Goal: Use online tool/utility: Utilize a website feature to perform a specific function

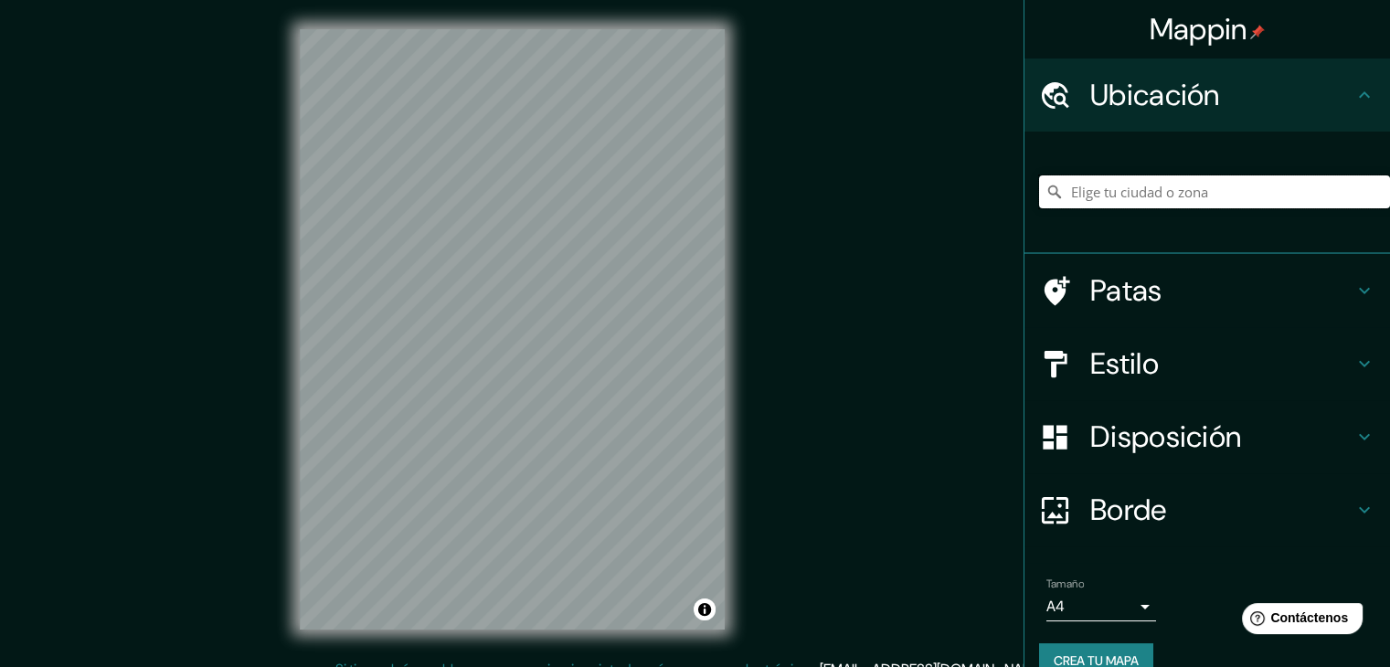
click at [1176, 184] on input "Elige tu ciudad o zona" at bounding box center [1214, 192] width 351 height 33
click at [1176, 185] on input "Elige tu ciudad o zona" at bounding box center [1214, 192] width 351 height 33
click at [1225, 189] on input "Elige tu ciudad o zona" at bounding box center [1214, 192] width 351 height 33
paste input "[PERSON_NAME] - Friedrichstraße Projekt"
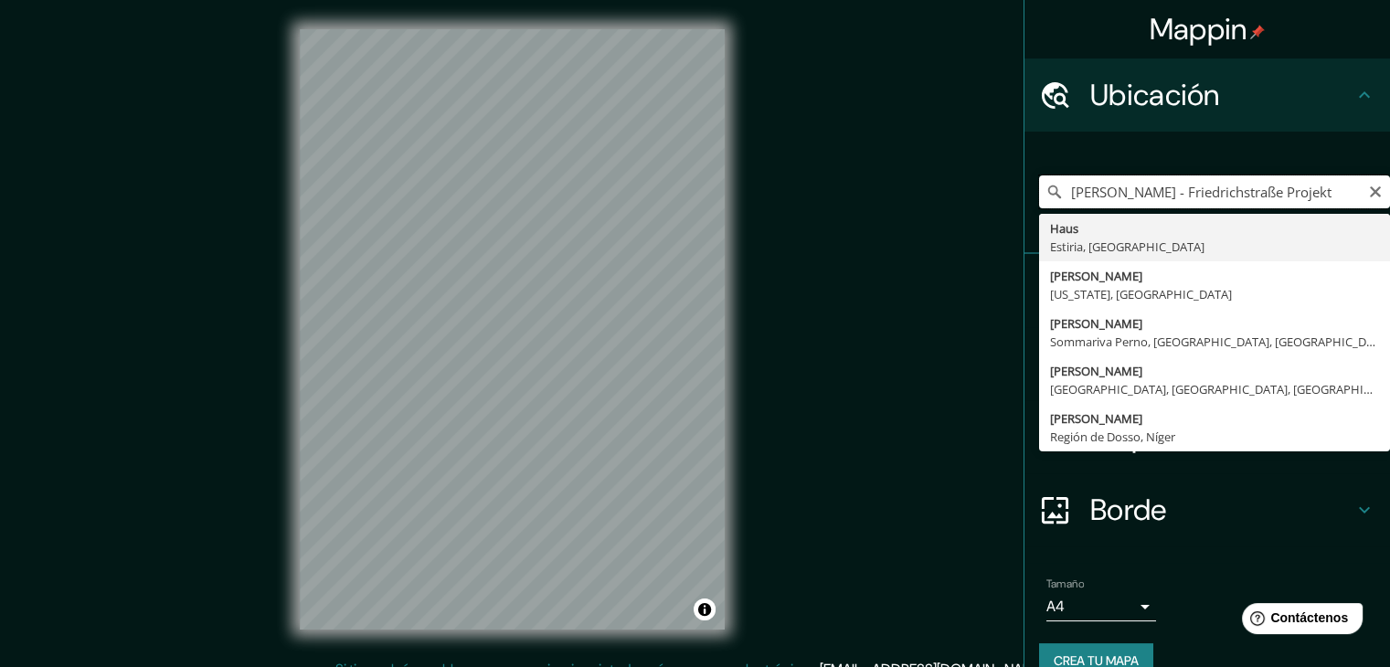
type input "Haus, Estiria, [GEOGRAPHIC_DATA]"
drag, startPoint x: 1225, startPoint y: 189, endPoint x: 958, endPoint y: 196, distance: 267.0
click at [958, 196] on div "Mappin Ubicación Haus, [GEOGRAPHIC_DATA], [GEOGRAPHIC_DATA] Casa Estiria, [GEOG…" at bounding box center [695, 344] width 1390 height 688
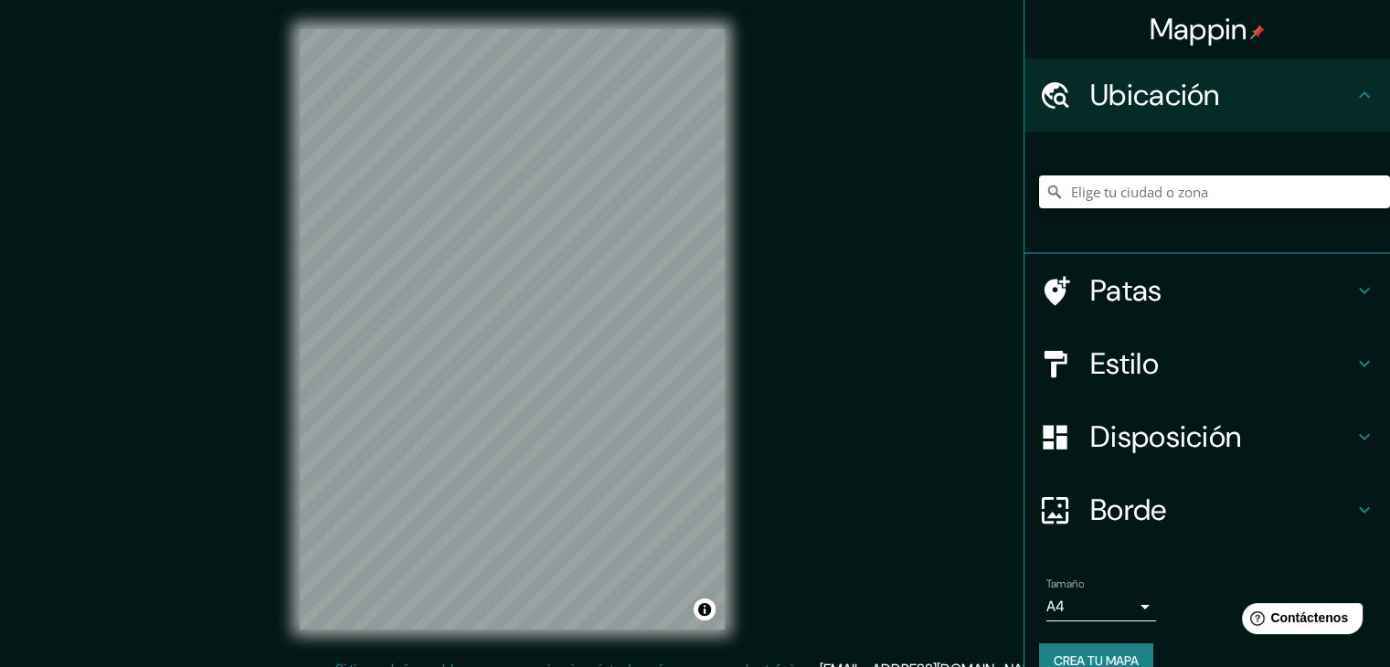
paste input "[PERSON_NAME] - Friedrichstraße Projekt"
drag, startPoint x: 1269, startPoint y: 185, endPoint x: 1006, endPoint y: 165, distance: 264.0
click at [1006, 165] on div "Mappin Ubicación Haus, [GEOGRAPHIC_DATA], [GEOGRAPHIC_DATA] Casa Estiria, [GEOG…" at bounding box center [695, 344] width 1390 height 688
paste input "[PERSON_NAME] - Friedrichstraße Projekt"
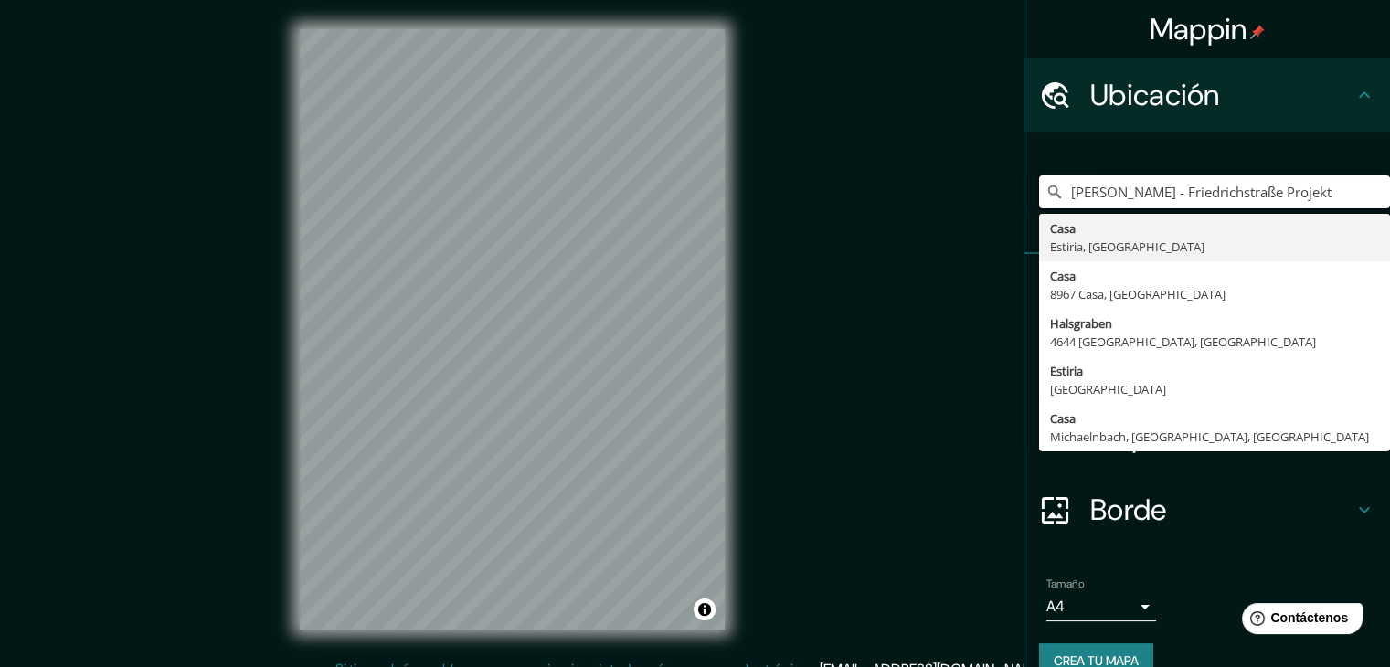
drag, startPoint x: 1174, startPoint y: 192, endPoint x: 1016, endPoint y: 184, distance: 157.4
click at [1025, 184] on div "[PERSON_NAME][GEOGRAPHIC_DATA] Projekt [GEOGRAPHIC_DATA], [GEOGRAPHIC_DATA], [G…" at bounding box center [1208, 193] width 366 height 122
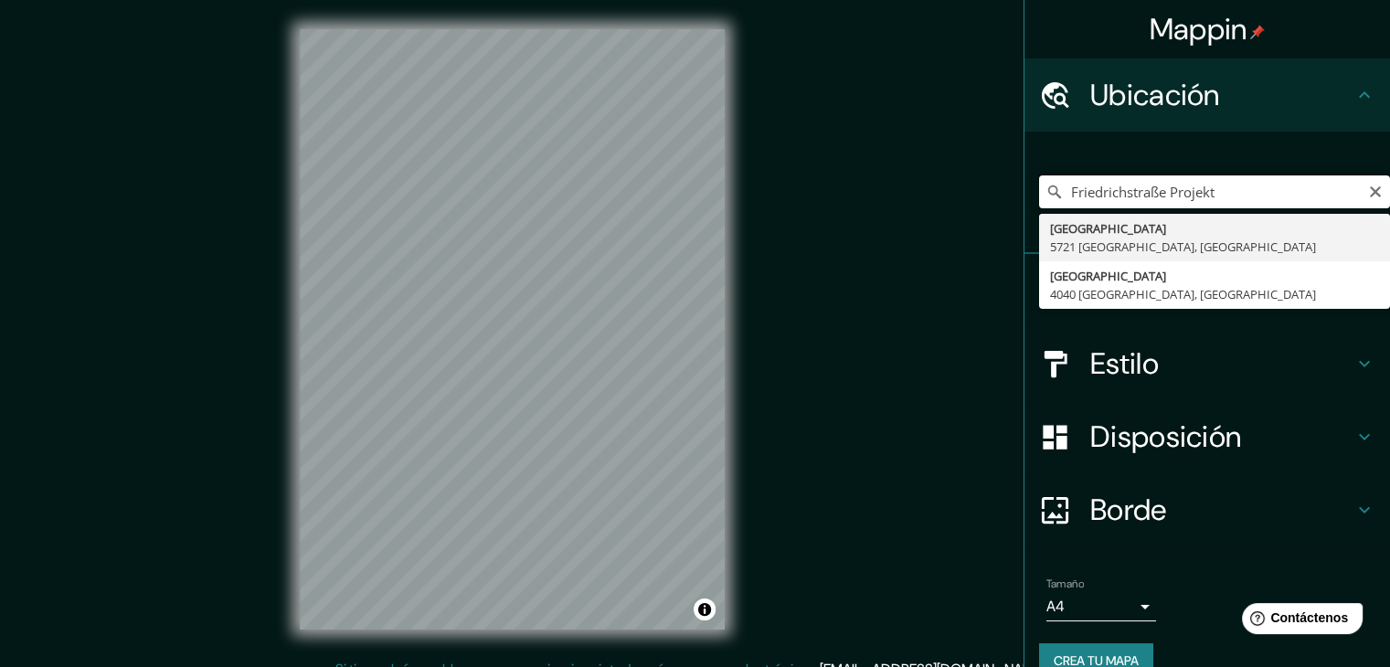
drag, startPoint x: 1248, startPoint y: 201, endPoint x: 1158, endPoint y: 191, distance: 90.1
click at [1158, 191] on input "Friedrichstraße Projekt" at bounding box center [1214, 192] width 351 height 33
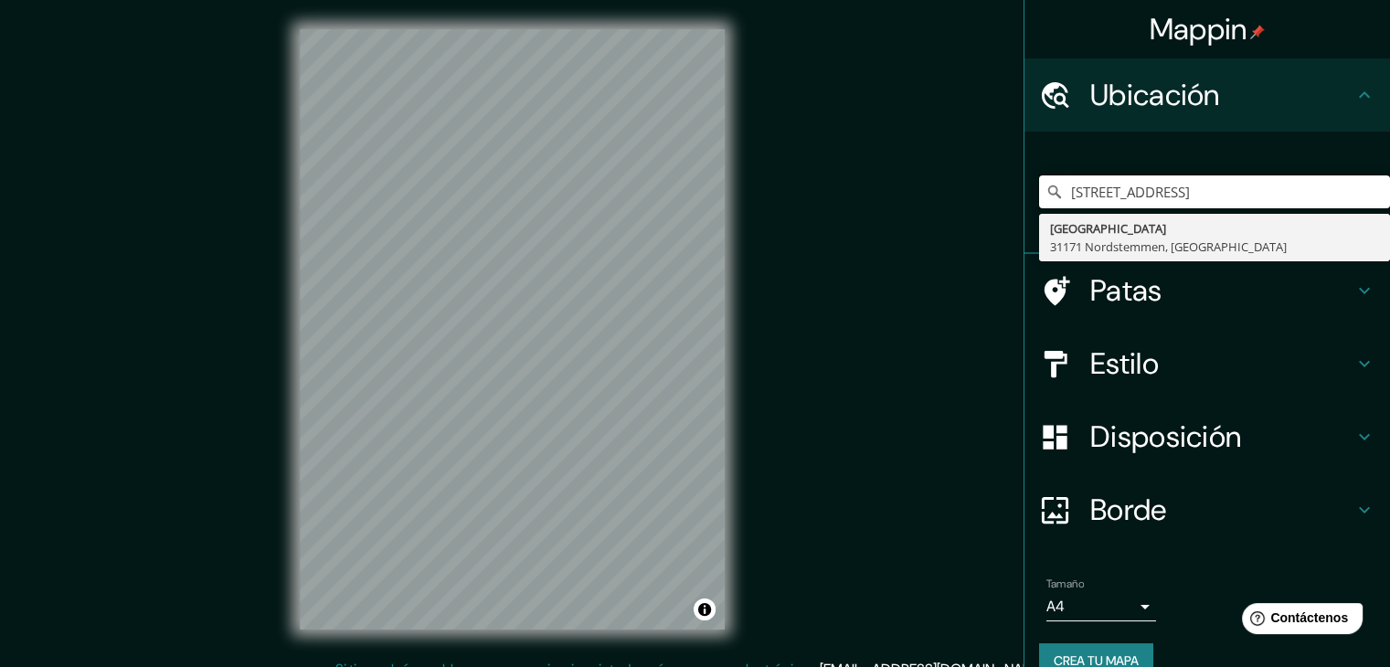
drag, startPoint x: 1315, startPoint y: 195, endPoint x: 1002, endPoint y: 186, distance: 313.6
click at [1002, 186] on div "Mappin [GEOGRAPHIC_DATA][STREET_ADDRESS][GEOGRAPHIC_DATA] Patas Estilo Disposic…" at bounding box center [695, 344] width 1390 height 688
paste input "[STREET_ADDRESS]"
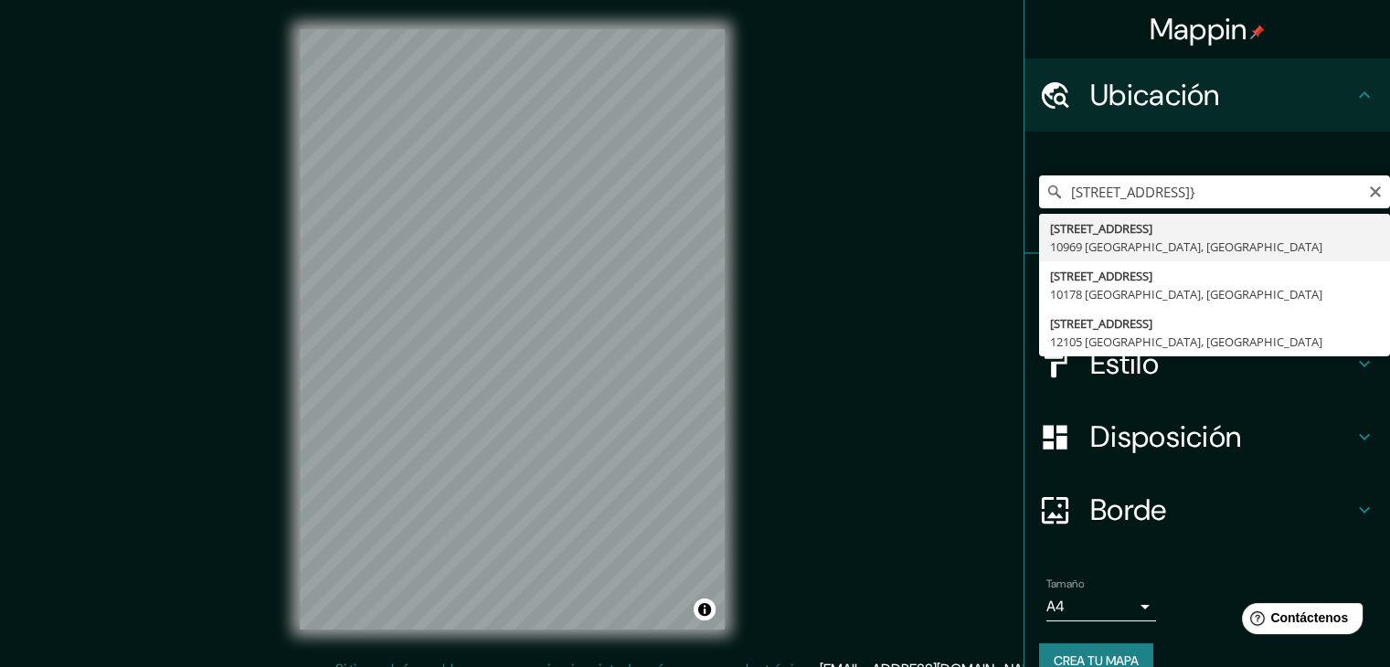
type input "[STREET_ADDRESS]"
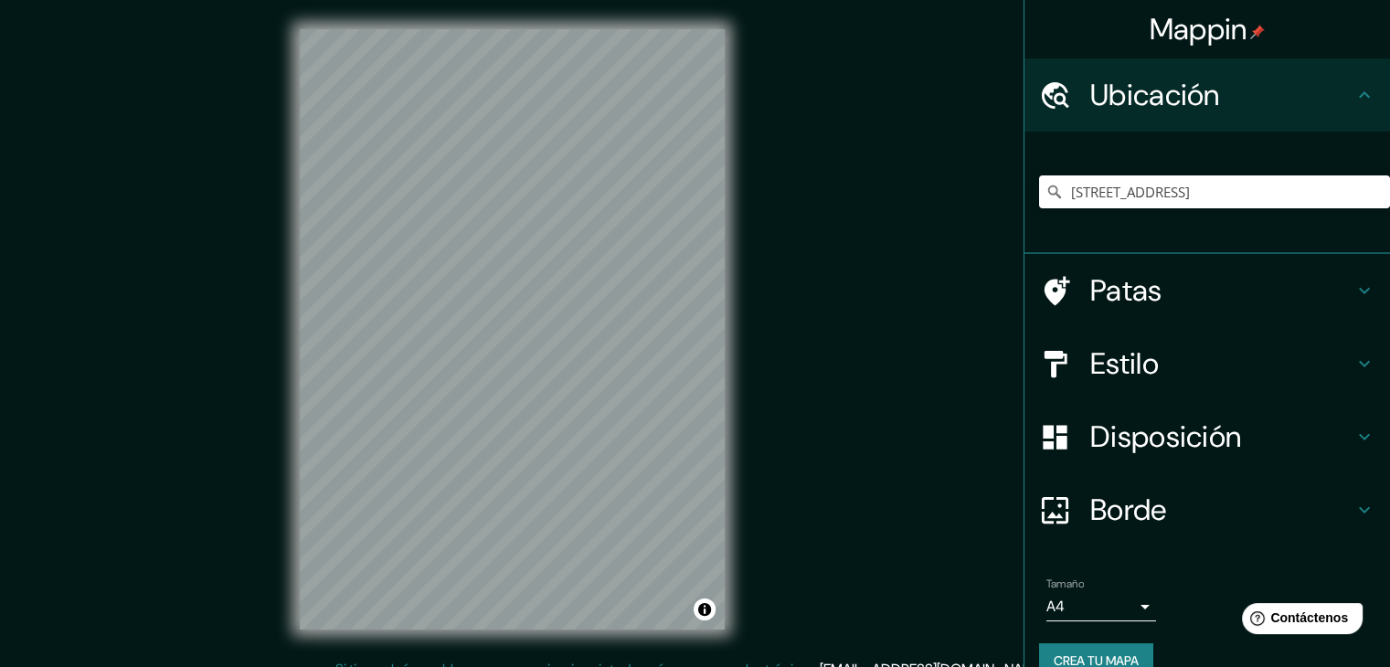
click at [1218, 297] on h4 "Patas" at bounding box center [1222, 290] width 263 height 37
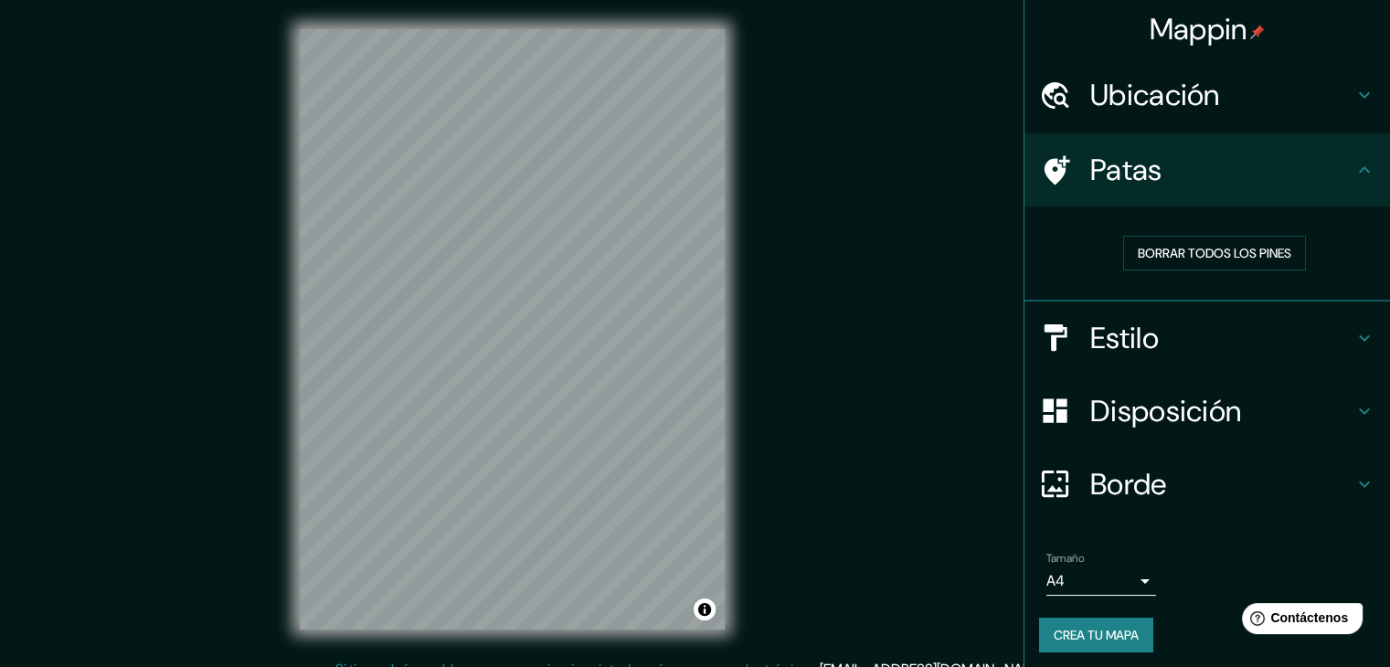
click at [1181, 344] on h4 "Estilo" at bounding box center [1222, 338] width 263 height 37
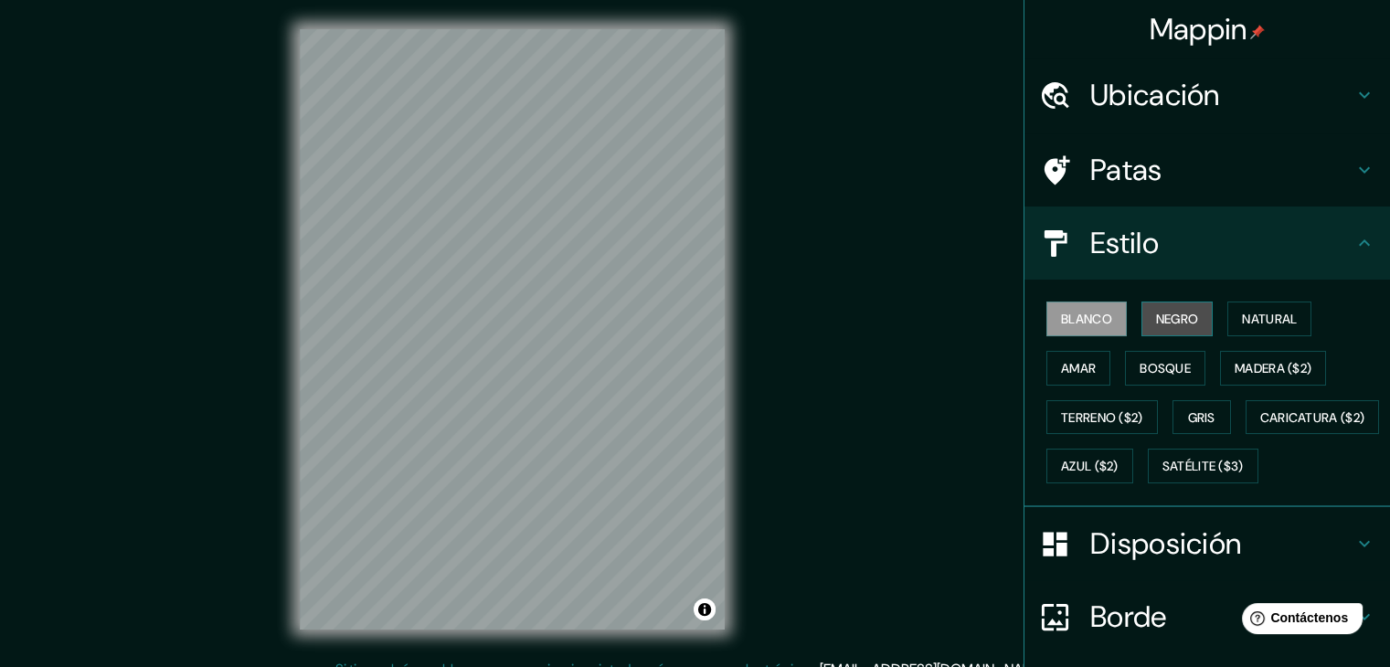
click at [1156, 323] on font "Negro" at bounding box center [1177, 319] width 43 height 16
